Goal: Task Accomplishment & Management: Use online tool/utility

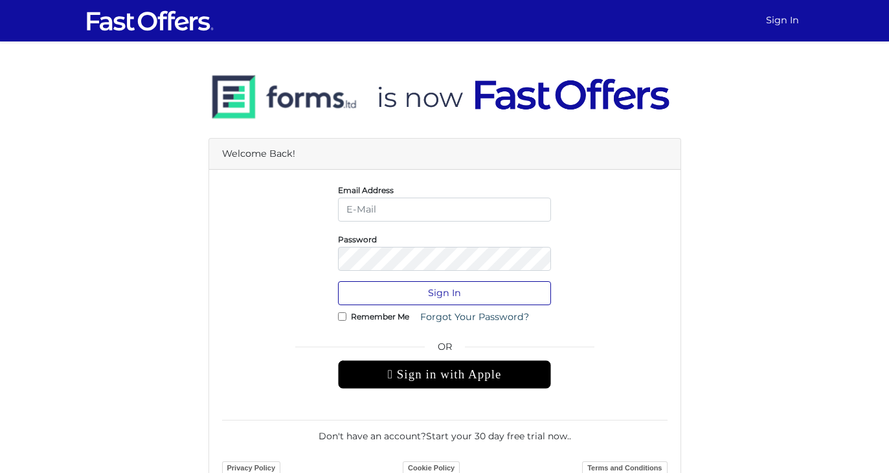
type input "[EMAIL_ADDRESS][DOMAIN_NAME]"
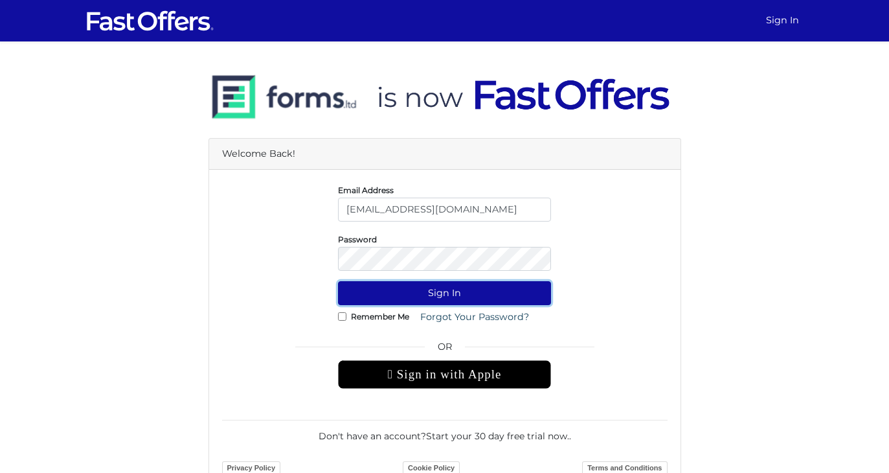
click at [503, 287] on button "Sign In" at bounding box center [444, 293] width 213 height 24
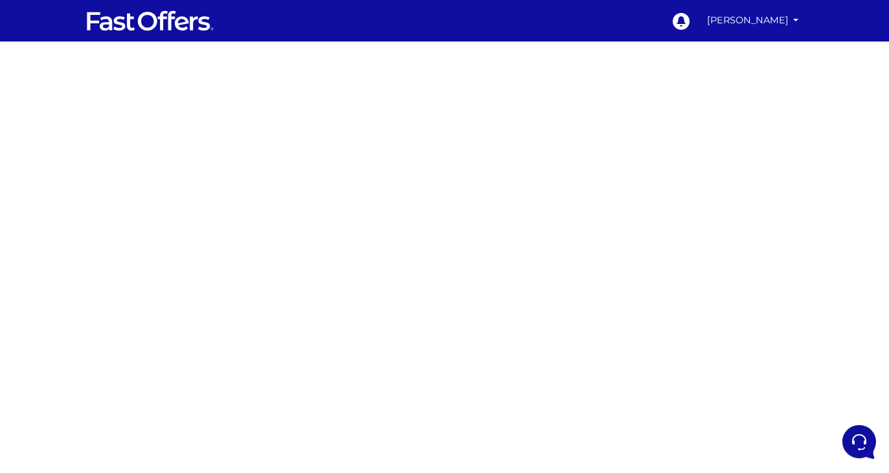
scroll to position [247, 0]
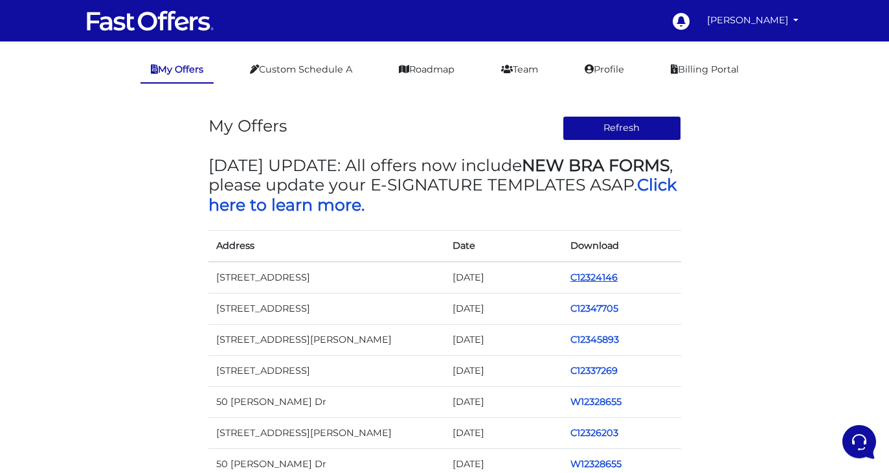
click at [611, 278] on link "C12324146" at bounding box center [594, 277] width 47 height 12
